Goal: Task Accomplishment & Management: Complete application form

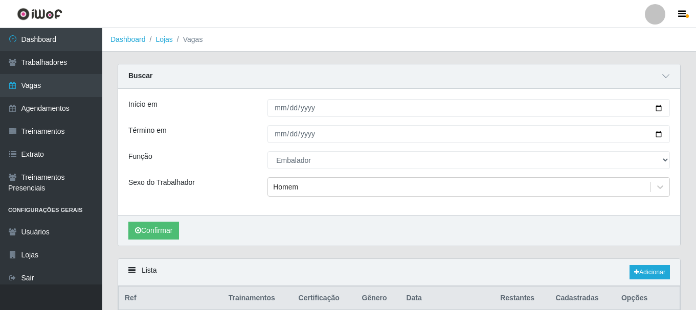
select select "1"
type input "[DATE]"
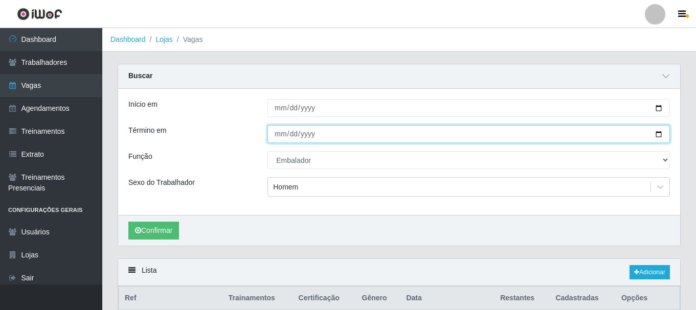
click at [658, 132] on input "[DATE]" at bounding box center [468, 134] width 402 height 18
type input "[DATE]"
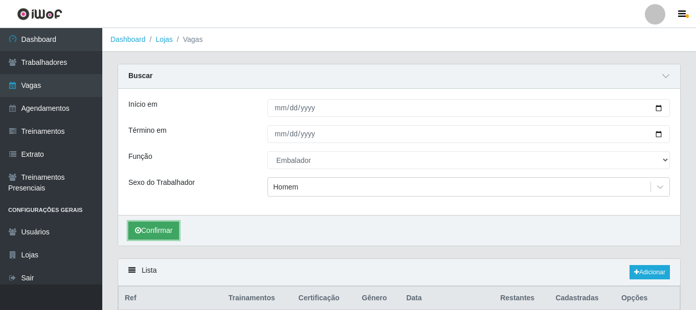
click at [150, 231] on button "Confirmar" at bounding box center [153, 231] width 51 height 18
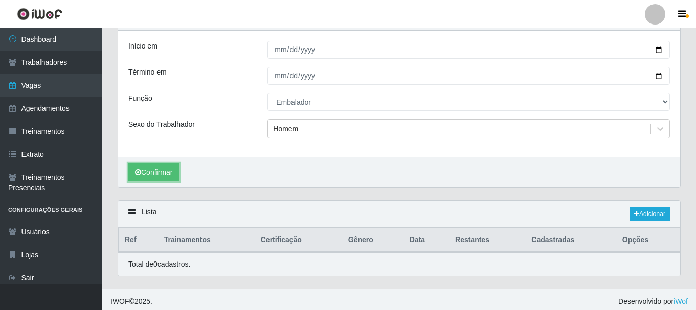
scroll to position [63, 0]
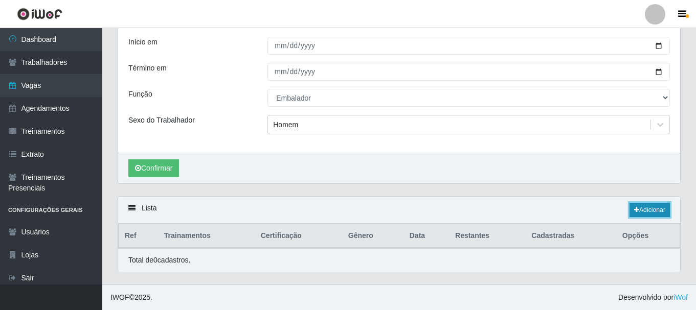
click at [640, 206] on link "Adicionar" at bounding box center [650, 210] width 40 height 14
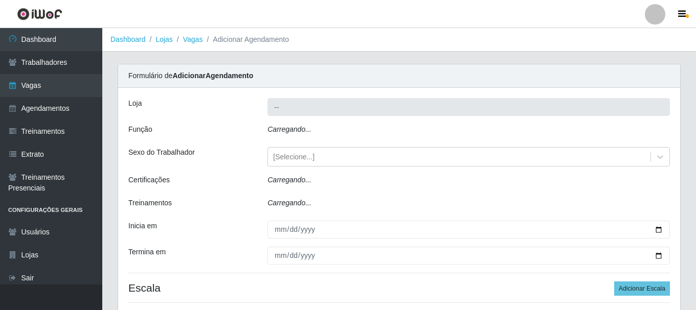
type input "SuperShow - Asa Norte"
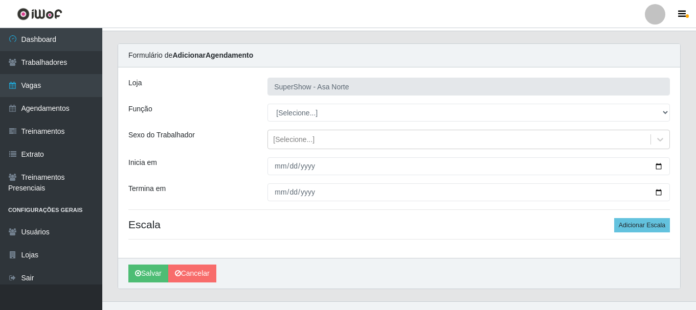
scroll to position [37, 0]
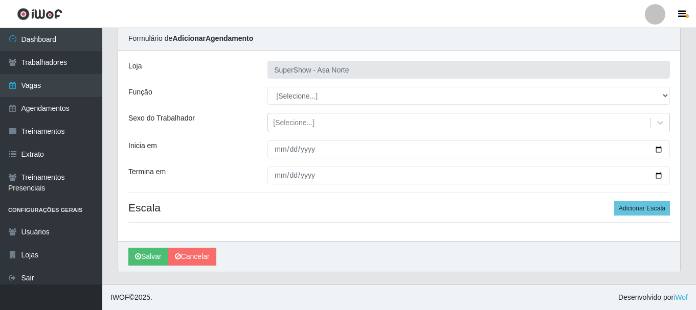
click at [308, 85] on div "Loja SuperShow - Asa Norte Função [Selecione...] ASG ASG + ASG ++ Auxiliar de D…" at bounding box center [399, 146] width 562 height 191
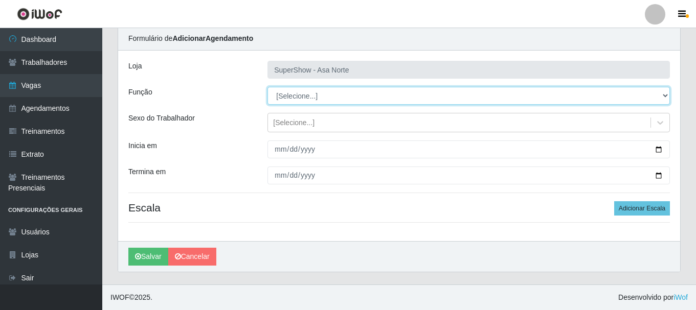
click at [310, 97] on select "[Selecione...] ASG ASG + ASG ++ Auxiliar de Depósito Auxiliar de Depósito + Aux…" at bounding box center [468, 96] width 402 height 18
select select "1"
click at [267, 87] on select "[Selecione...] ASG ASG + ASG ++ Auxiliar de Depósito Auxiliar de Depósito + Aux…" at bounding box center [468, 96] width 402 height 18
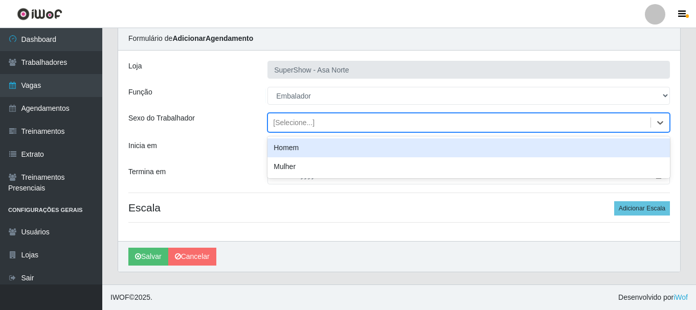
click at [311, 118] on div "[Selecione...]" at bounding box center [293, 123] width 41 height 11
click at [303, 148] on div "Homem" at bounding box center [468, 148] width 402 height 19
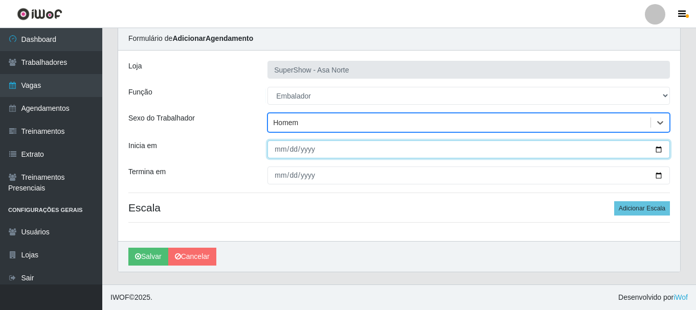
click at [276, 148] on input "Inicia em" at bounding box center [468, 150] width 402 height 18
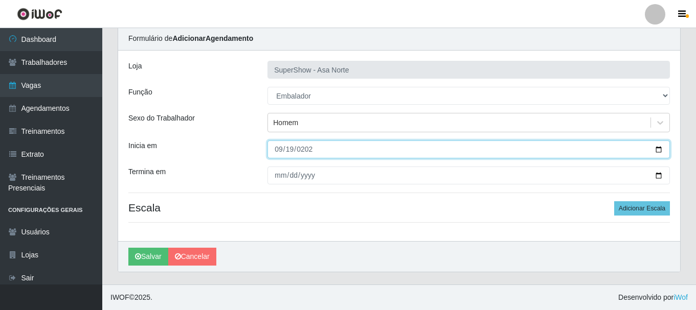
type input "[DATE]"
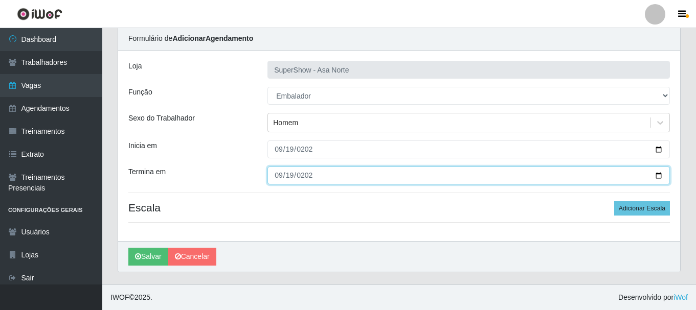
type input "[DATE]"
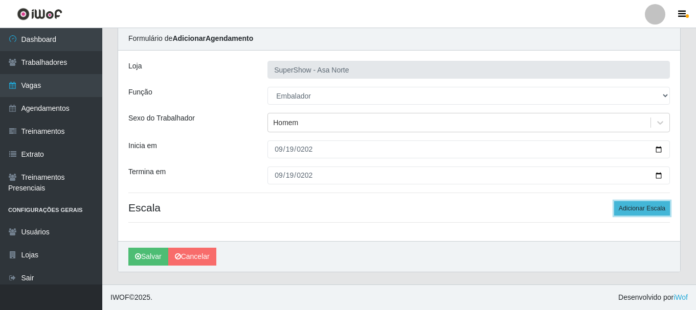
drag, startPoint x: 651, startPoint y: 216, endPoint x: 646, endPoint y: 212, distance: 5.4
click at [648, 214] on button "Adicionar Escala" at bounding box center [642, 208] width 56 height 14
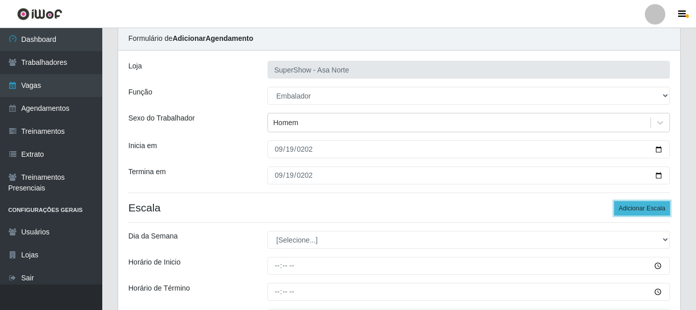
click at [646, 212] on button "Adicionar Escala" at bounding box center [642, 208] width 56 height 14
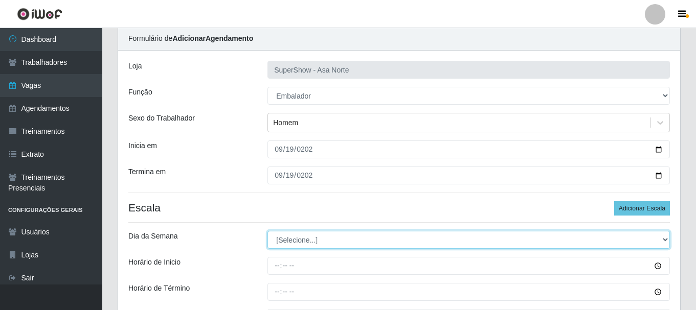
drag, startPoint x: 378, startPoint y: 238, endPoint x: 364, endPoint y: 239, distance: 14.3
click at [378, 238] on select "[Selecione...] Segunda Terça Quarta Quinta Sexta Sábado Domingo" at bounding box center [468, 240] width 402 height 18
select select "5"
click at [267, 231] on select "[Selecione...] Segunda Terça Quarta Quinta Sexta Sábado Domingo" at bounding box center [468, 240] width 402 height 18
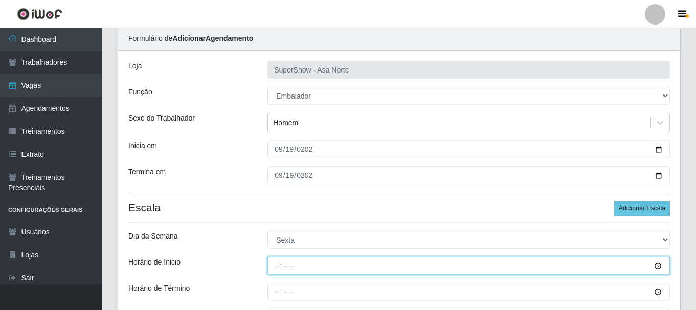
click at [276, 265] on input "Horário de Inicio" at bounding box center [468, 266] width 402 height 18
type input "08:00"
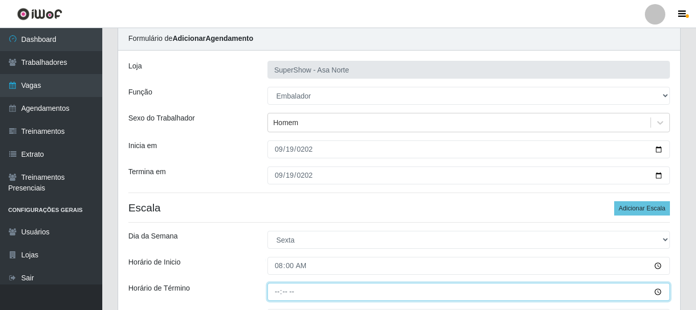
type input "14:00"
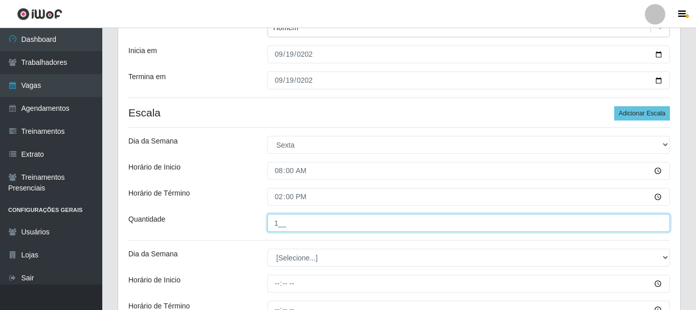
scroll to position [156, 0]
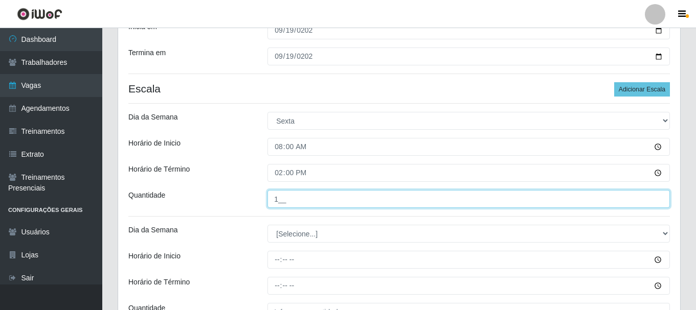
type input "1__"
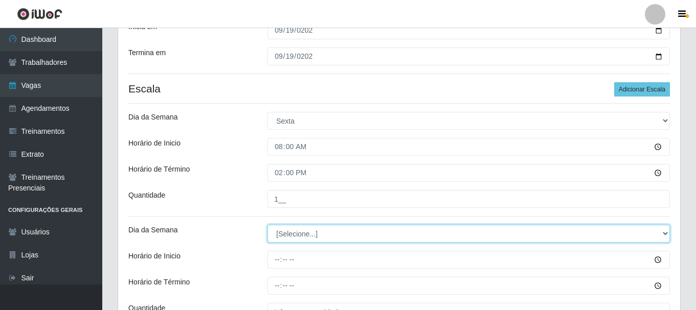
click at [340, 230] on select "[Selecione...] Segunda Terça Quarta Quinta Sexta Sábado Domingo" at bounding box center [468, 234] width 402 height 18
select select "5"
click at [267, 225] on select "[Selecione...] Segunda Terça Quarta Quinta Sexta Sábado Domingo" at bounding box center [468, 234] width 402 height 18
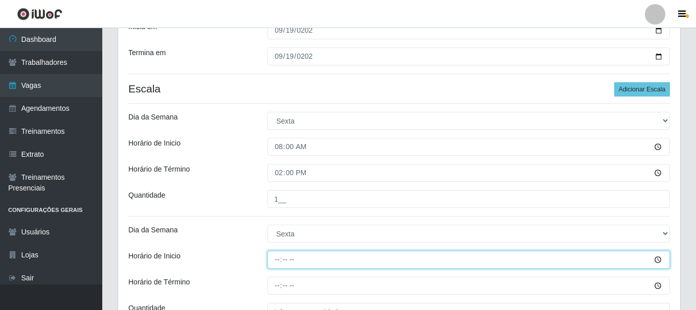
click at [282, 262] on input "Horário de Inicio" at bounding box center [468, 260] width 402 height 18
type input "11:00"
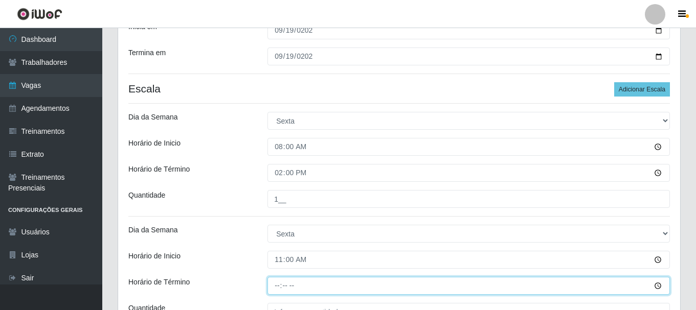
type input "16:00"
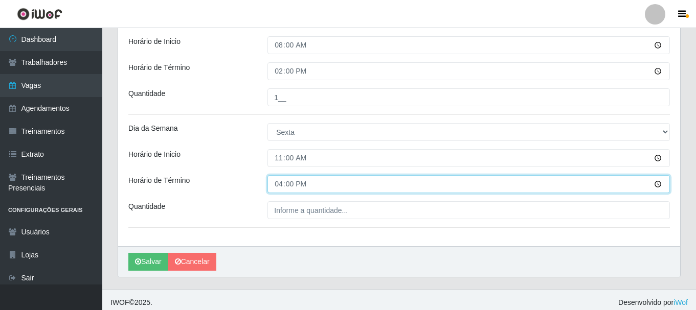
scroll to position [259, 0]
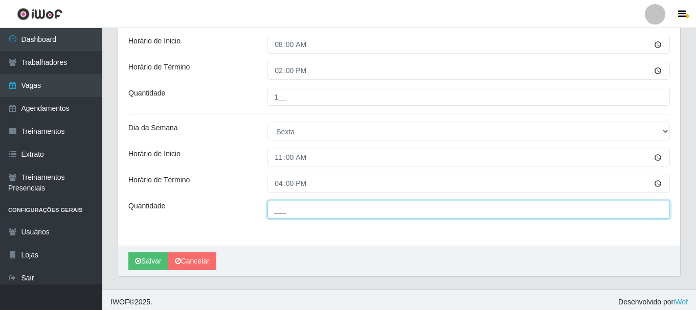
click at [285, 210] on input "___" at bounding box center [468, 210] width 402 height 18
type input "1__"
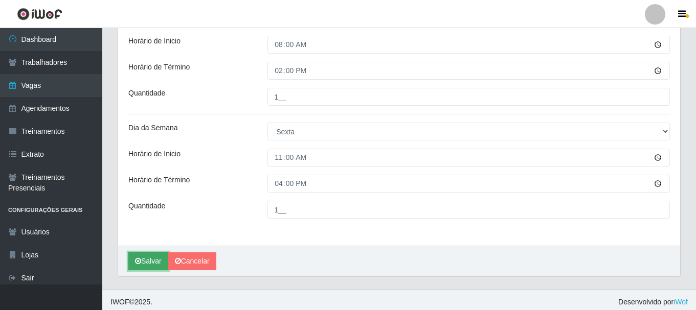
click at [150, 260] on button "Salvar" at bounding box center [148, 262] width 40 height 18
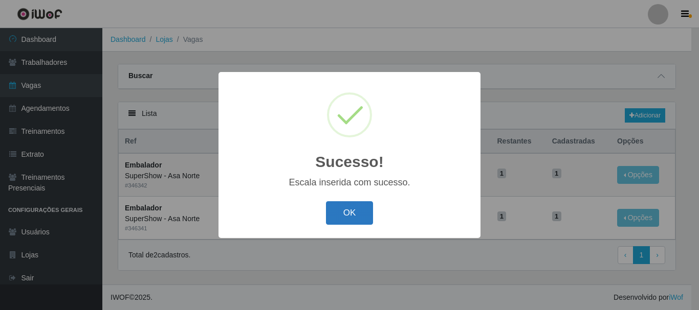
click at [344, 208] on button "OK" at bounding box center [350, 213] width 48 height 24
